Goal: Task Accomplishment & Management: Use online tool/utility

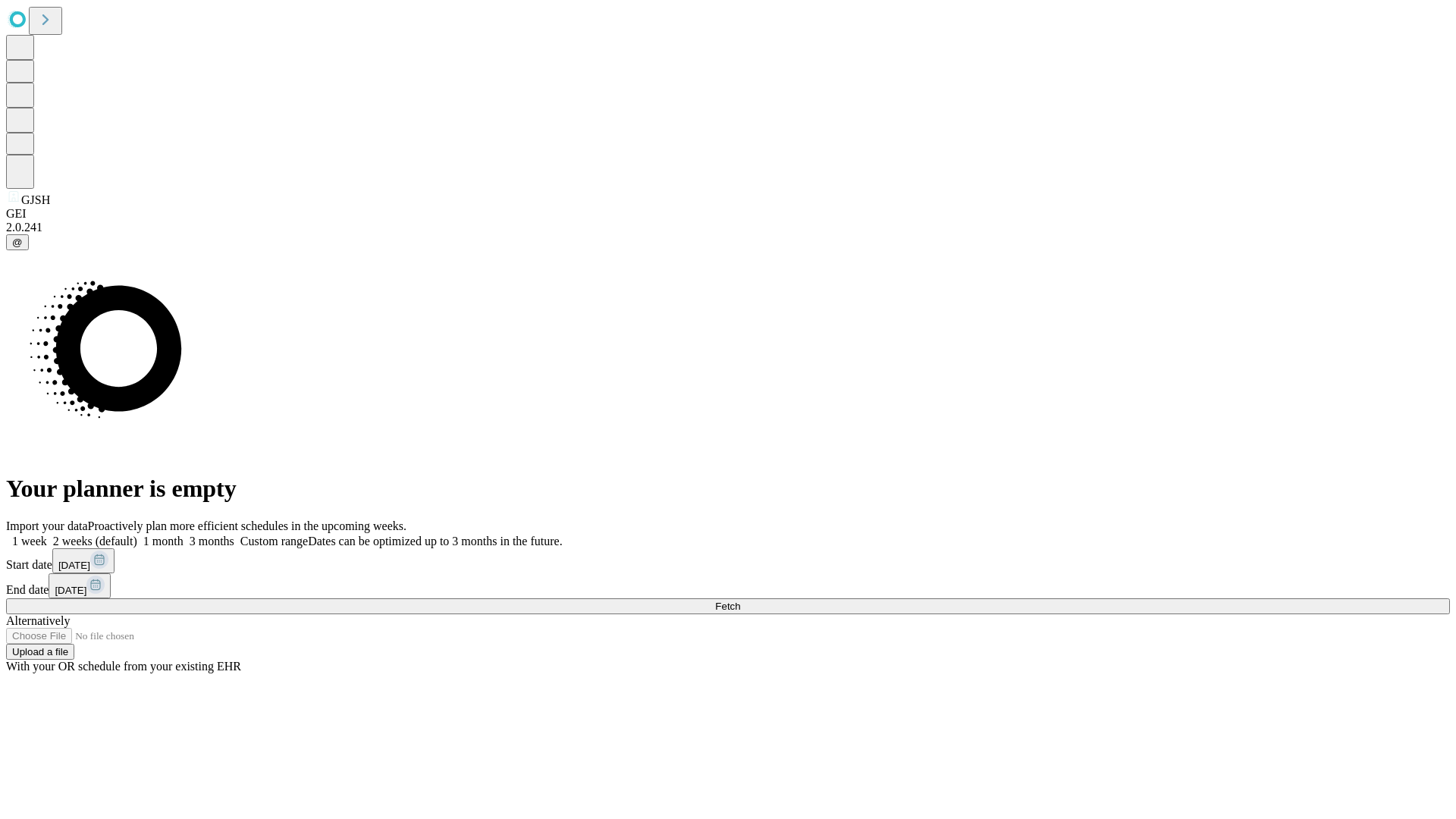
click at [740, 601] on span "Fetch" at bounding box center [728, 606] width 25 height 11
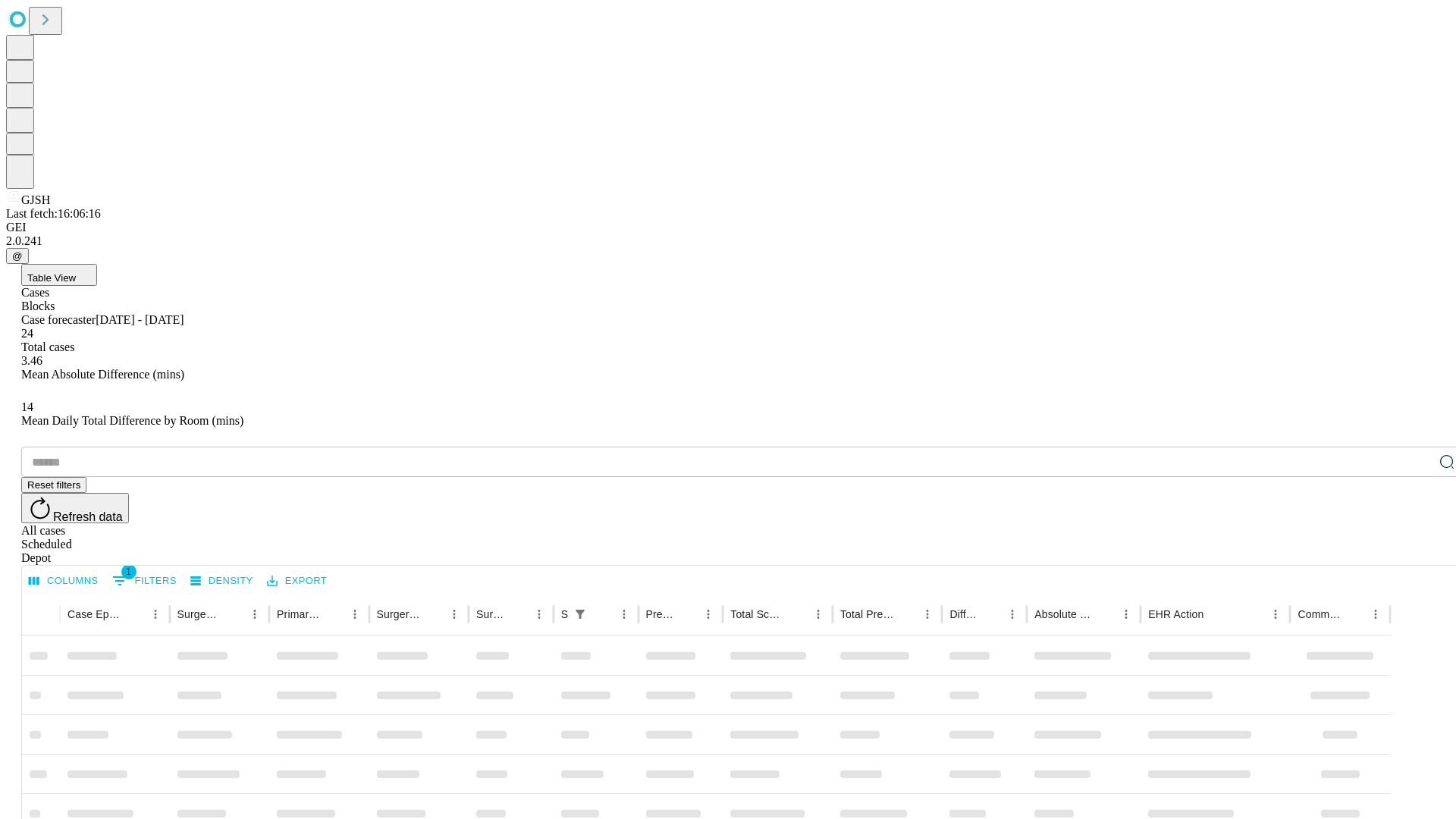
click at [76, 272] on span "Table View" at bounding box center [51, 277] width 48 height 11
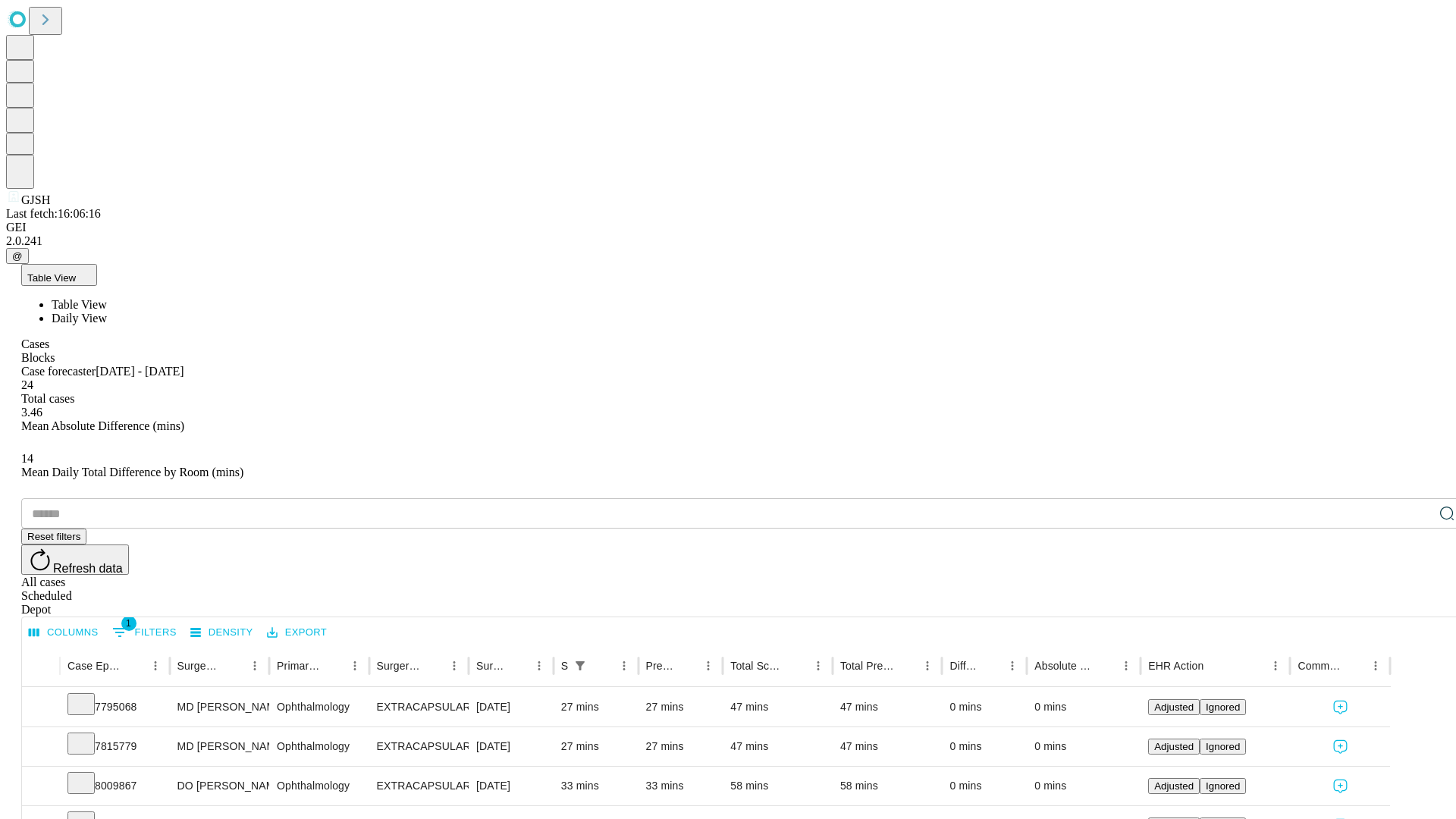
click at [107, 311] on span "Daily View" at bounding box center [79, 318] width 55 height 13
